Goal: Obtain resource: Download file/media

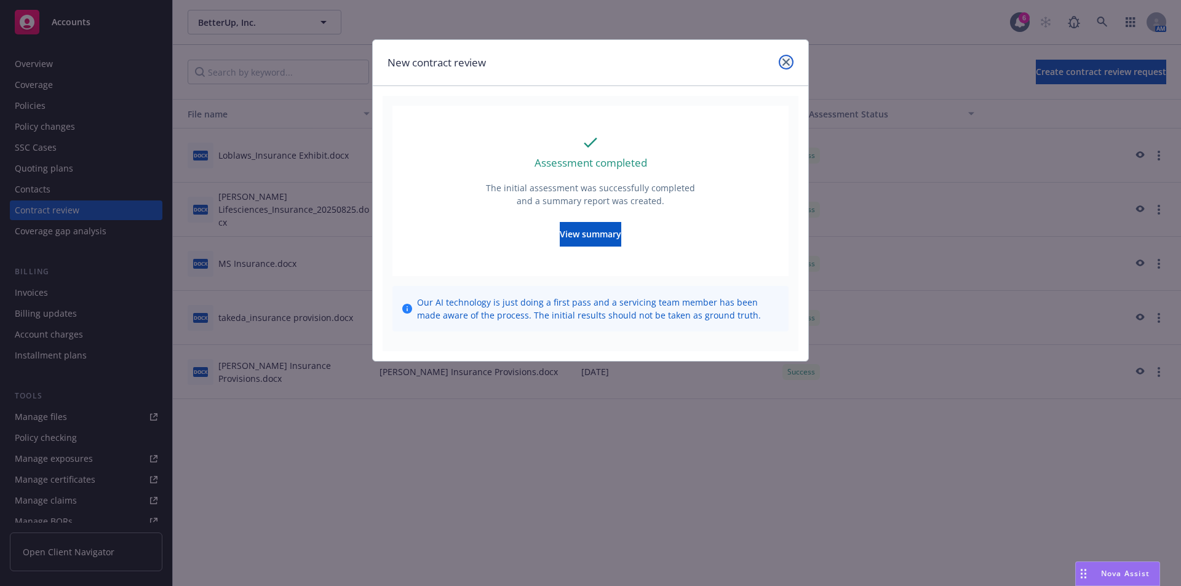
click at [789, 59] on icon "close" at bounding box center [786, 61] width 7 height 7
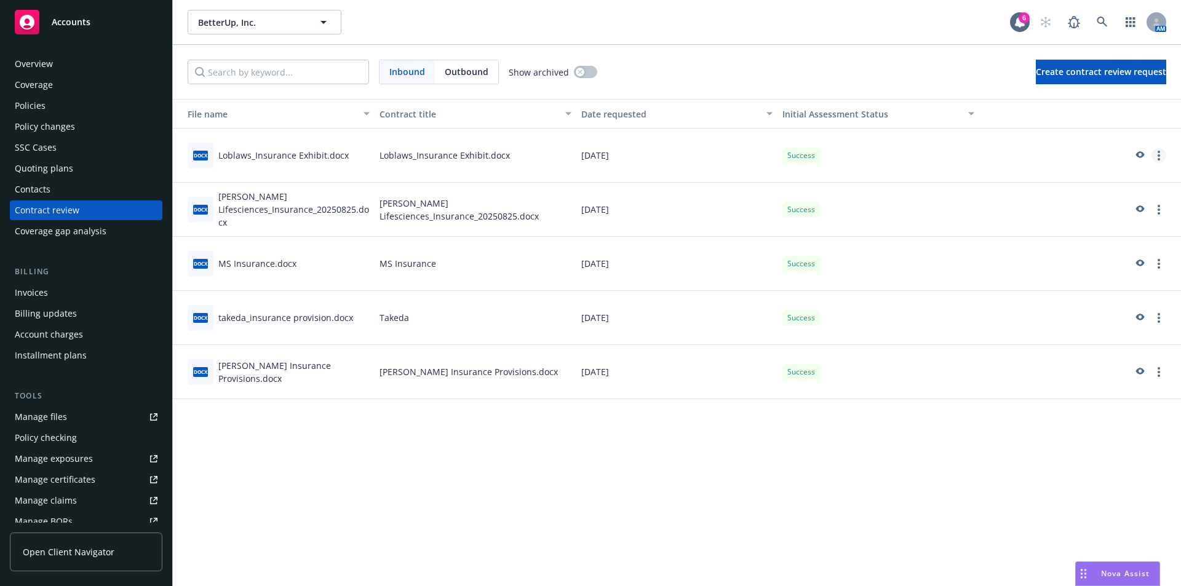
click at [1158, 154] on link "more" at bounding box center [1159, 155] width 15 height 15
click at [1086, 184] on link "View assessment summary" at bounding box center [1090, 181] width 151 height 25
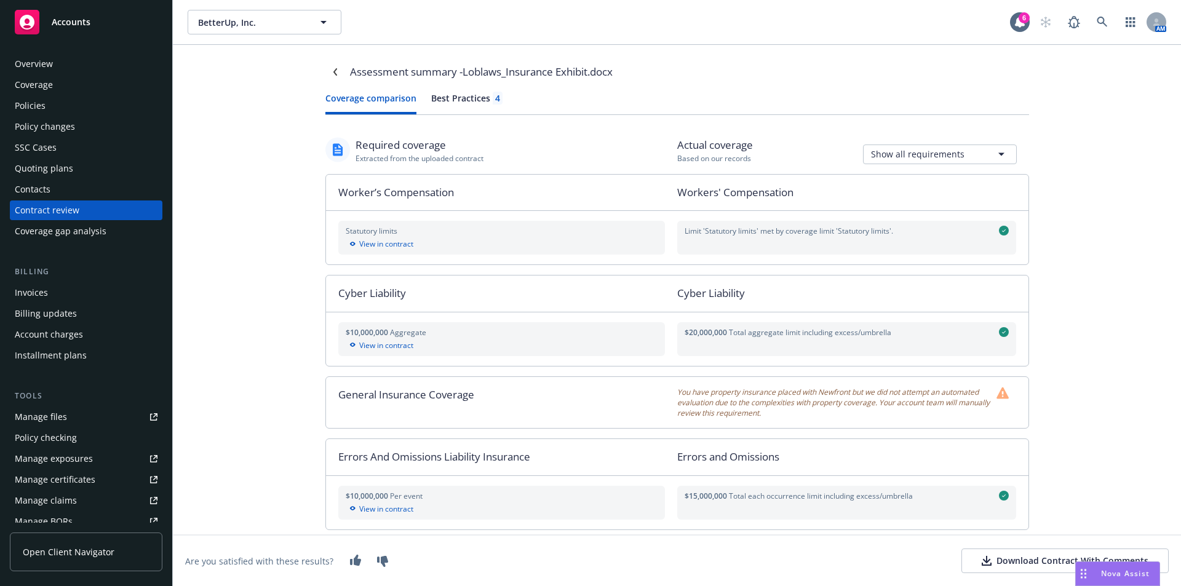
click at [1012, 555] on div "Download Contract With Comments" at bounding box center [1065, 561] width 167 height 12
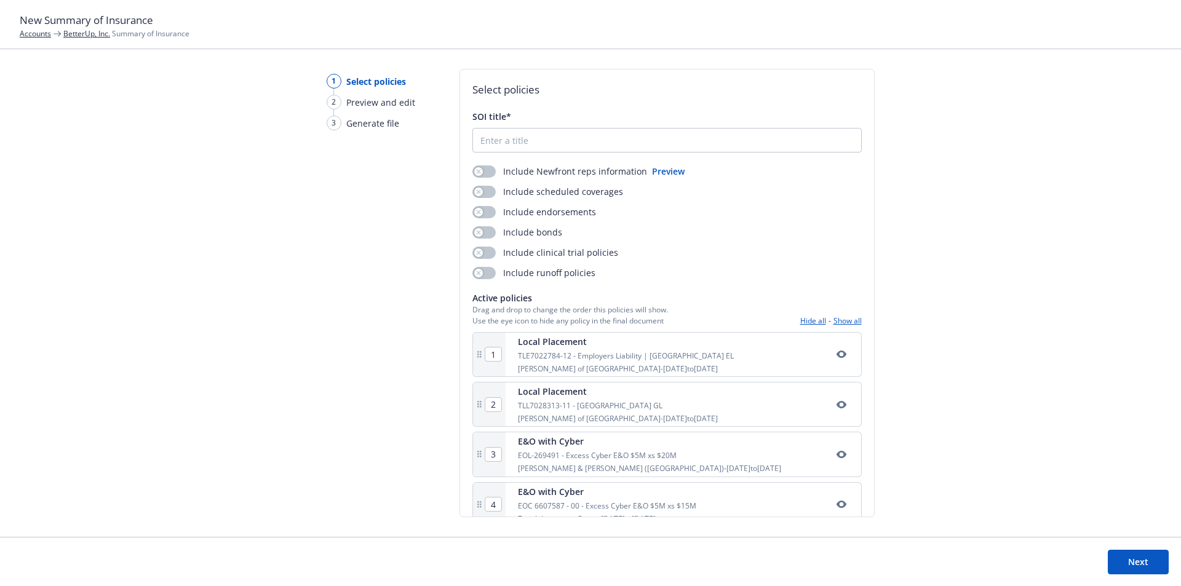
click at [37, 32] on link "Accounts" at bounding box center [35, 33] width 31 height 10
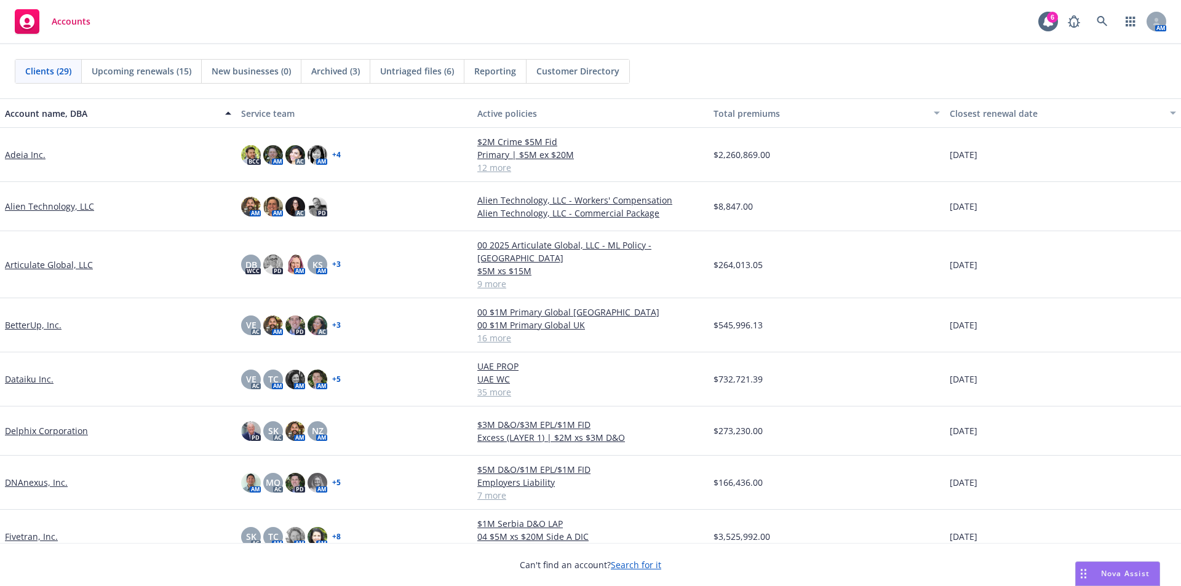
drag, startPoint x: 775, startPoint y: 70, endPoint x: 771, endPoint y: 63, distance: 8.3
click at [775, 70] on div "Clients (29) Upcoming renewals (15) New businesses (0) Archived (3) Untriaged f…" at bounding box center [591, 71] width 1152 height 25
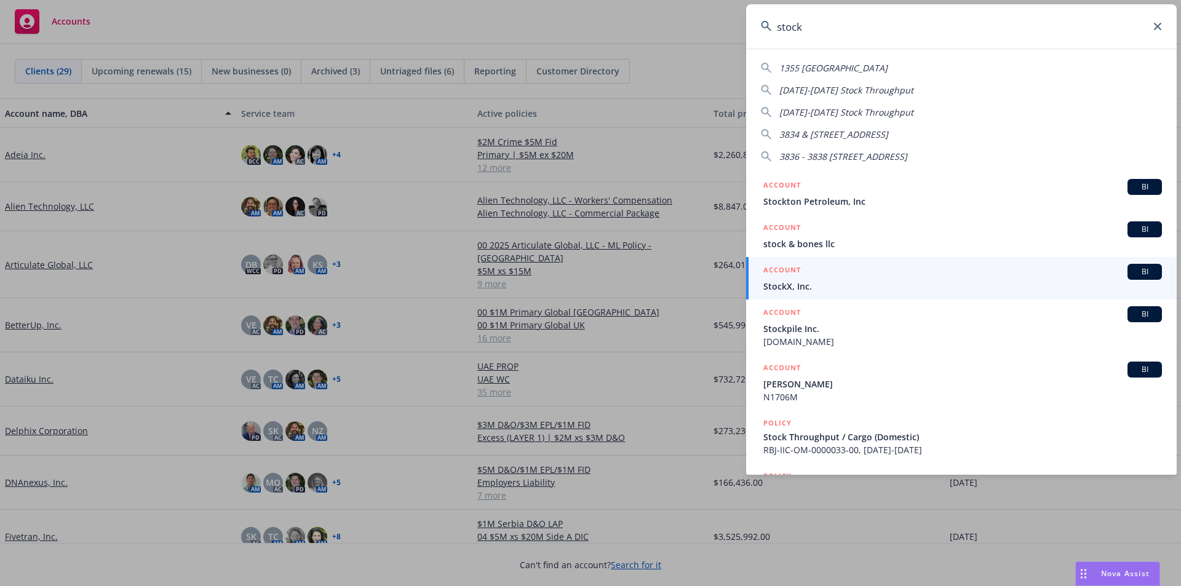
type input "stock"
click at [1144, 270] on span "BI" at bounding box center [1145, 271] width 25 height 11
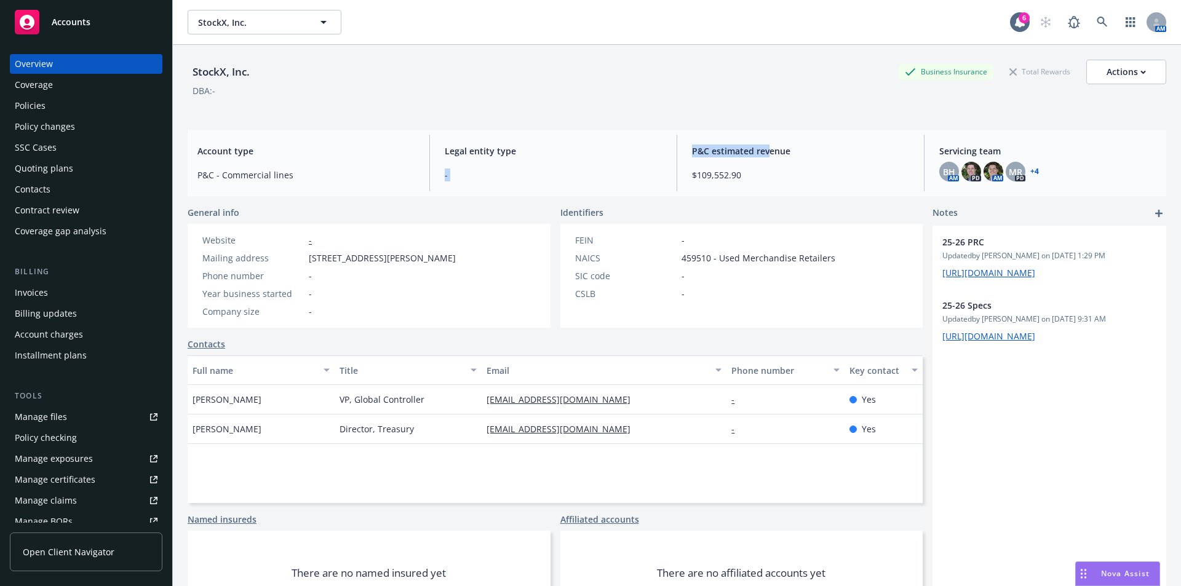
drag, startPoint x: 762, startPoint y: 150, endPoint x: 648, endPoint y: 154, distance: 114.5
click at [648, 154] on div "Account type P&C - Commercial lines Legal entity type - P&C estimated revenue $…" at bounding box center [677, 163] width 979 height 66
click at [647, 154] on span "Legal entity type" at bounding box center [553, 151] width 217 height 13
drag, startPoint x: 208, startPoint y: 147, endPoint x: 746, endPoint y: 169, distance: 538.8
click at [762, 160] on div "Account type P&C - Commercial lines Legal entity type - P&C estimated revenue $…" at bounding box center [677, 163] width 979 height 66
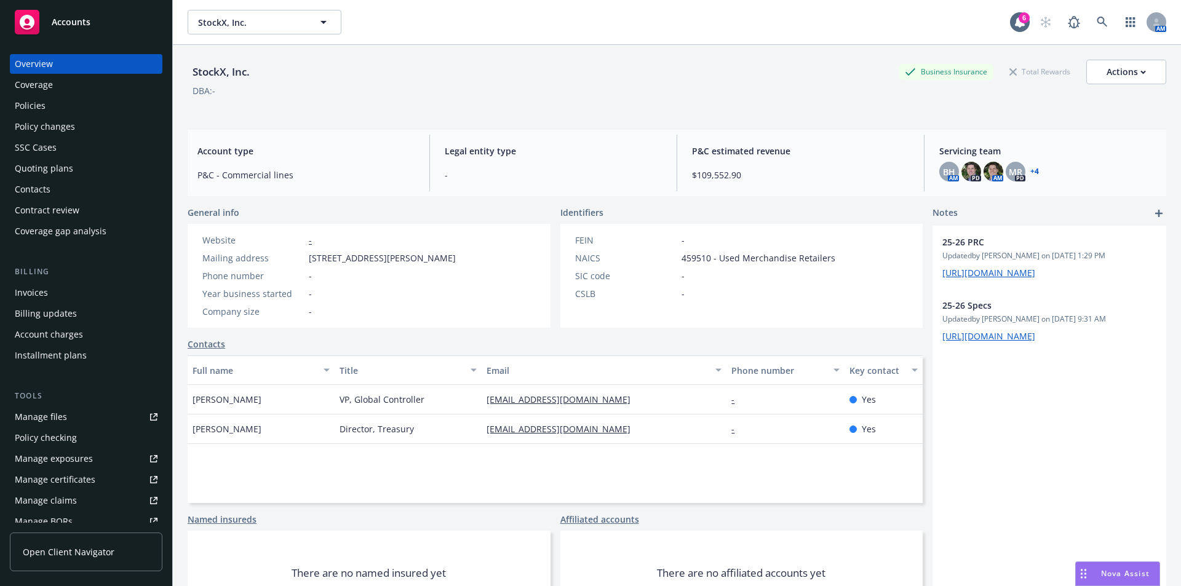
click at [746, 169] on span "$109,552.90" at bounding box center [800, 175] width 217 height 13
click at [50, 333] on div "Account charges" at bounding box center [49, 335] width 68 height 20
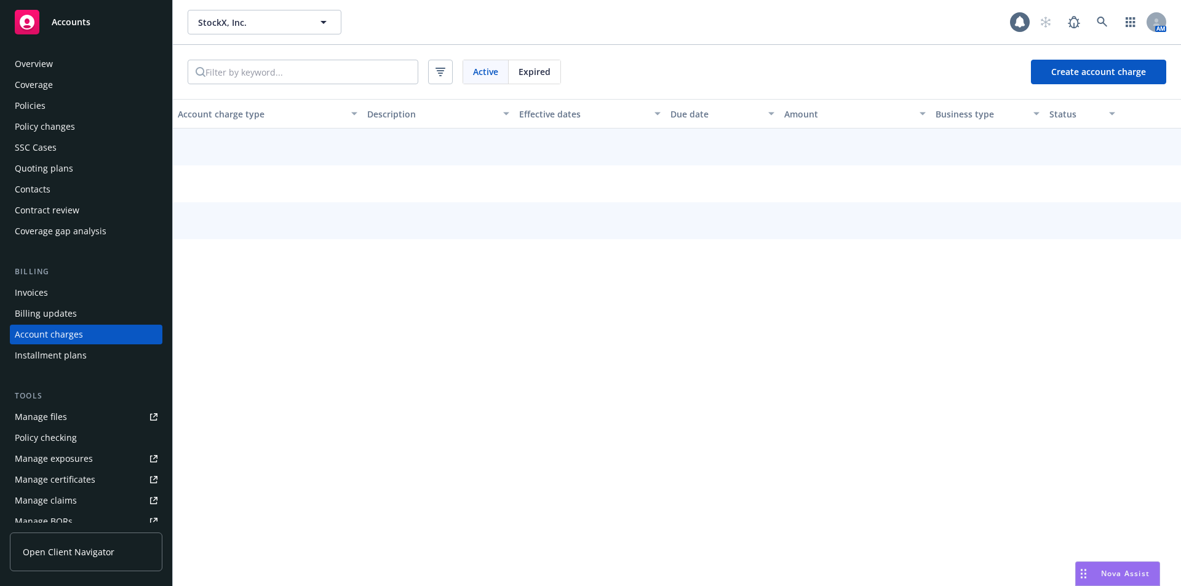
scroll to position [22, 0]
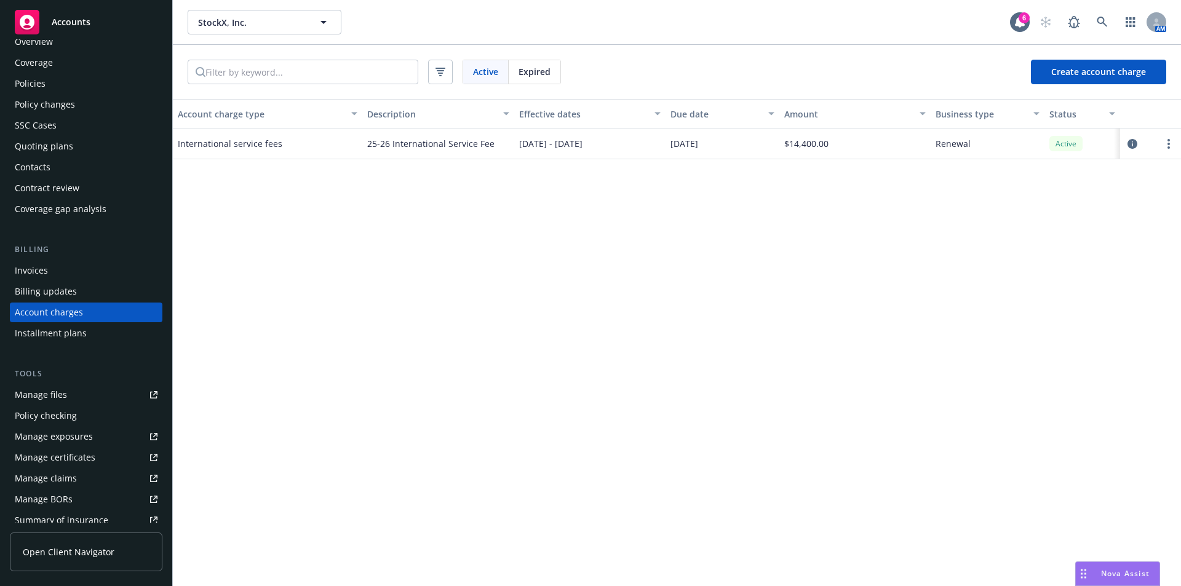
click at [37, 87] on div "Policies" at bounding box center [30, 84] width 31 height 20
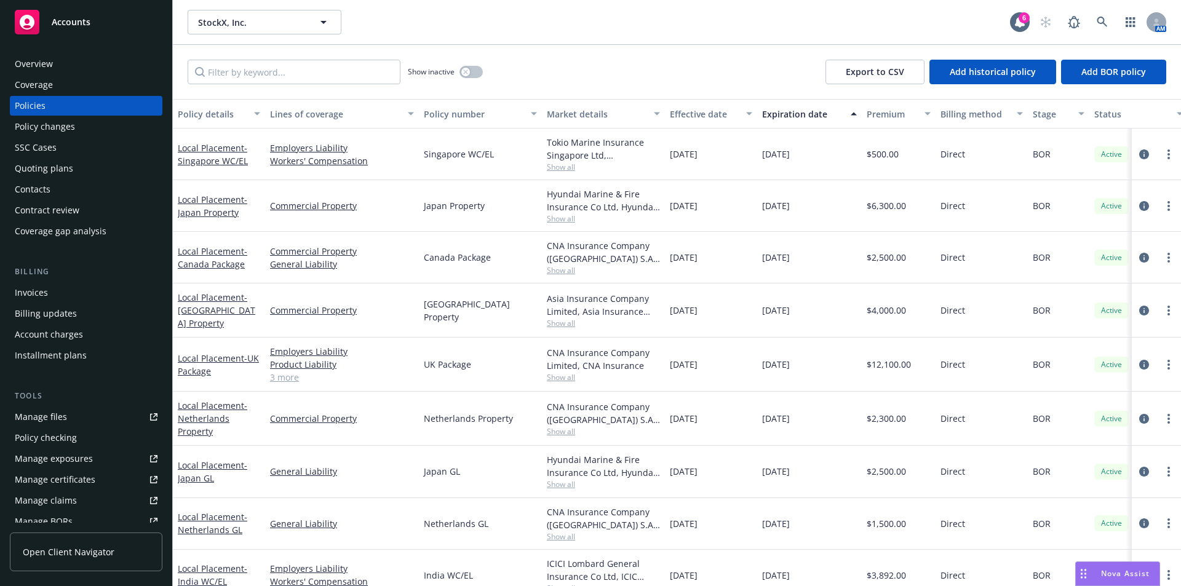
click at [637, 58] on div "Show inactive Export to CSV Add historical policy Add BOR policy" at bounding box center [677, 72] width 1008 height 54
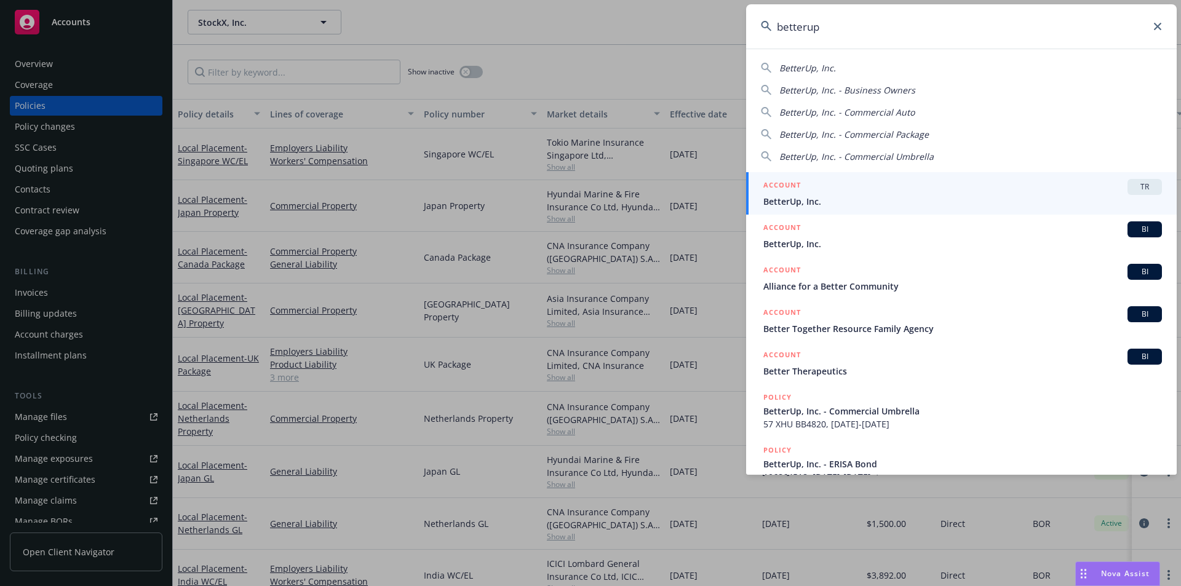
type input "betterup"
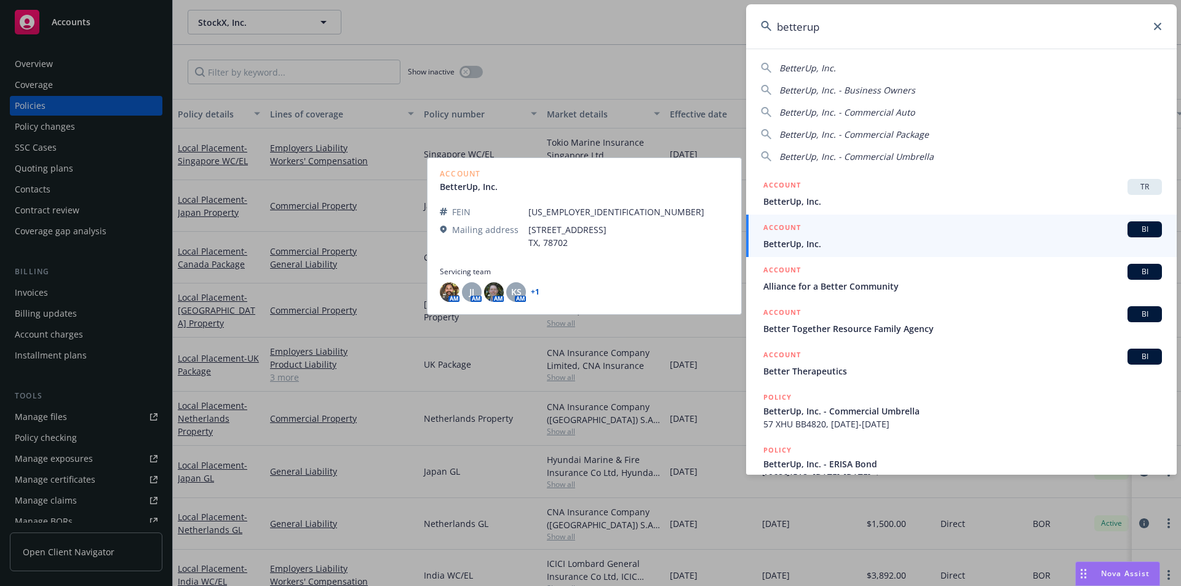
click at [1139, 231] on span "BI" at bounding box center [1145, 229] width 25 height 11
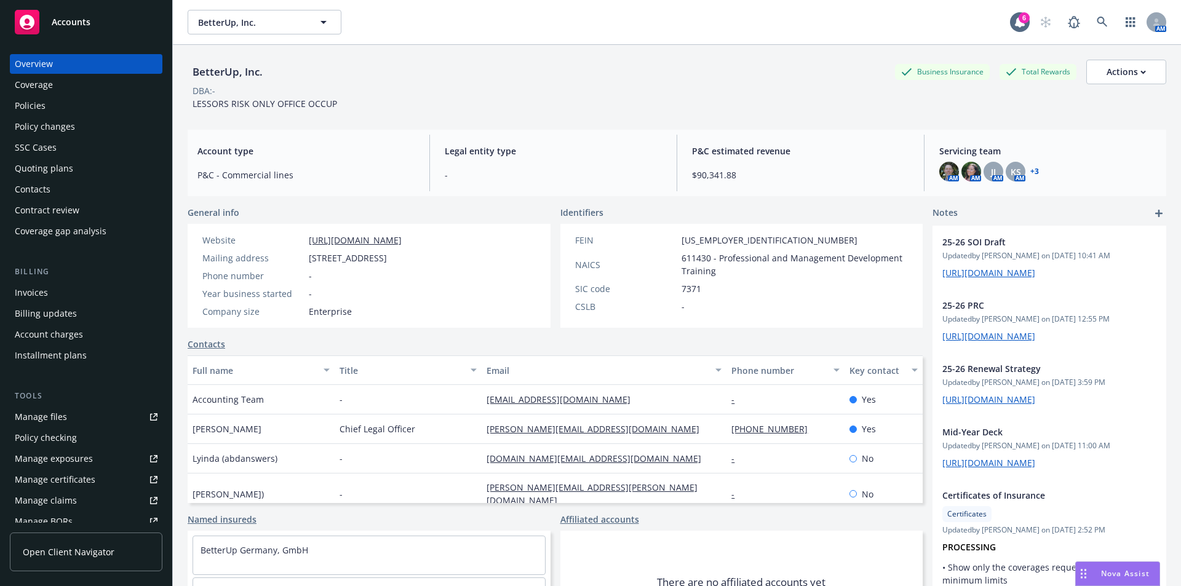
click at [35, 108] on div "Policies" at bounding box center [30, 106] width 31 height 20
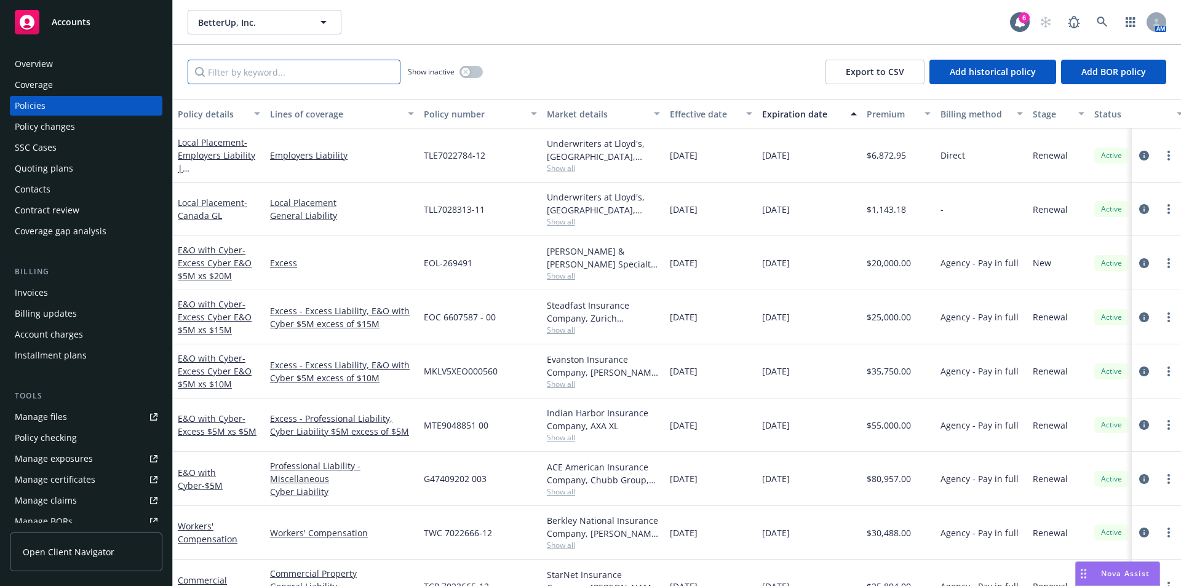
drag, startPoint x: 258, startPoint y: 65, endPoint x: 260, endPoint y: 73, distance: 8.4
click at [258, 65] on input "Filter by keyword..." at bounding box center [294, 72] width 213 height 25
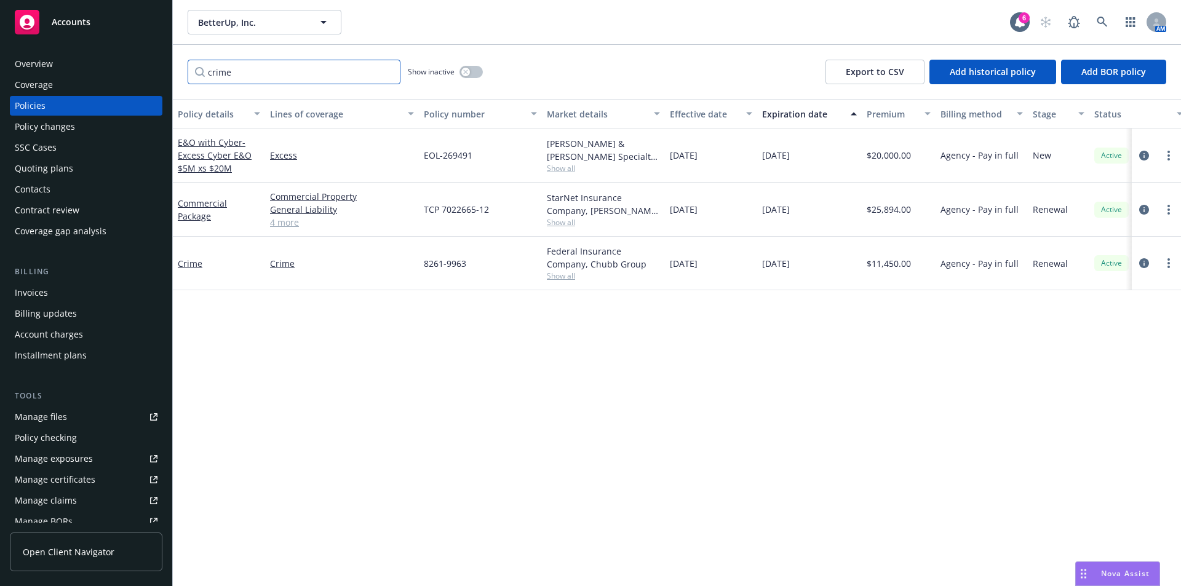
type input "crime"
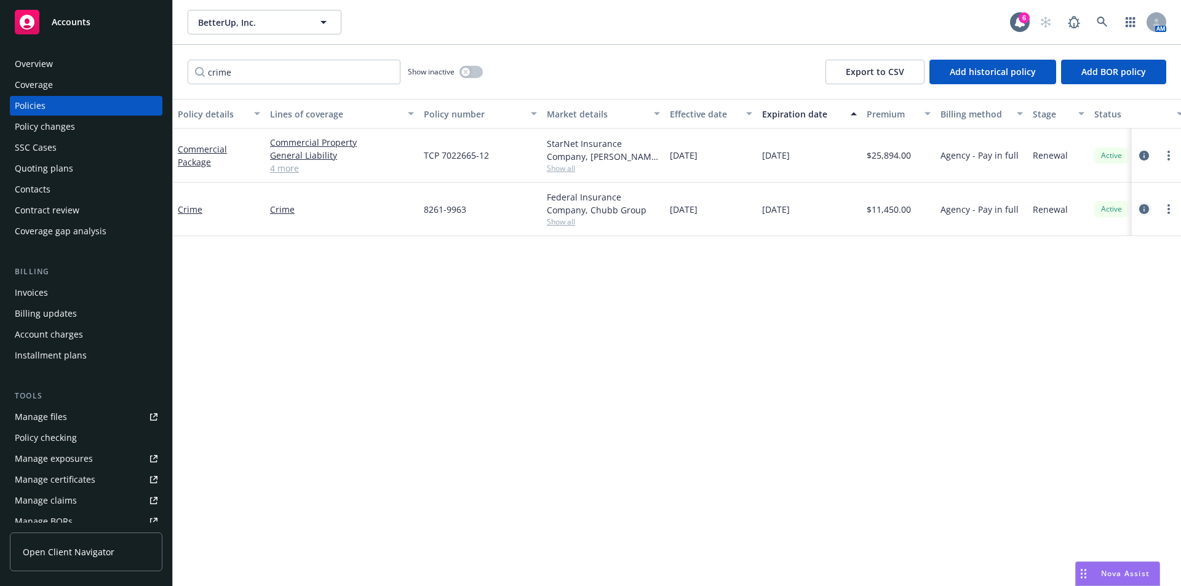
click at [1143, 210] on icon "circleInformation" at bounding box center [1144, 209] width 10 height 10
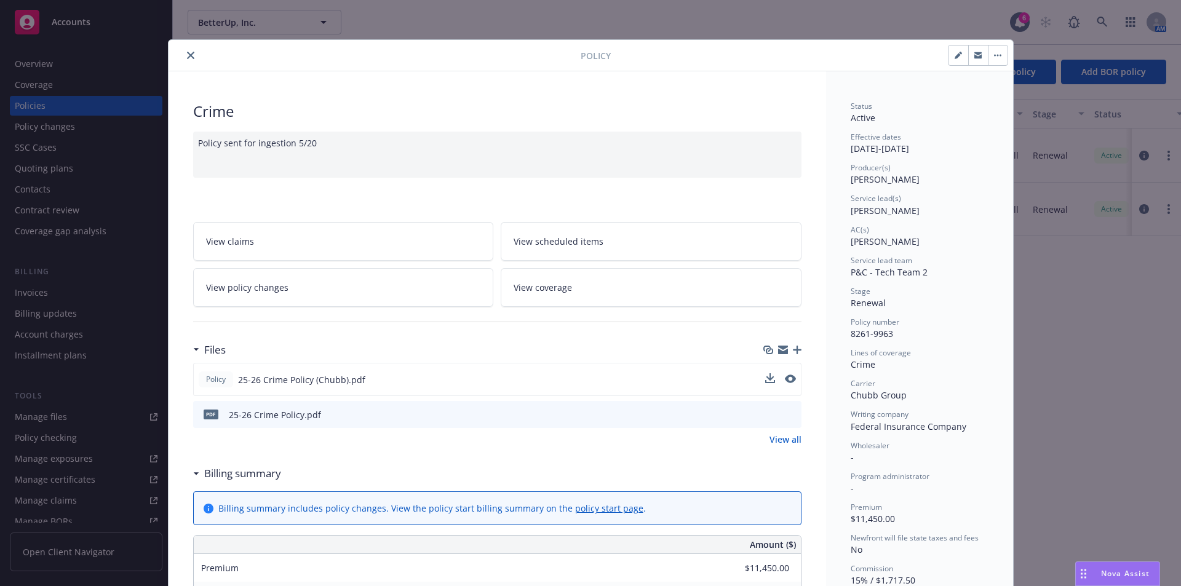
click at [793, 381] on div "Policy 25-26 Crime Policy (Chubb).pdf" at bounding box center [497, 379] width 608 height 33
click at [789, 375] on icon "preview file" at bounding box center [789, 379] width 11 height 9
